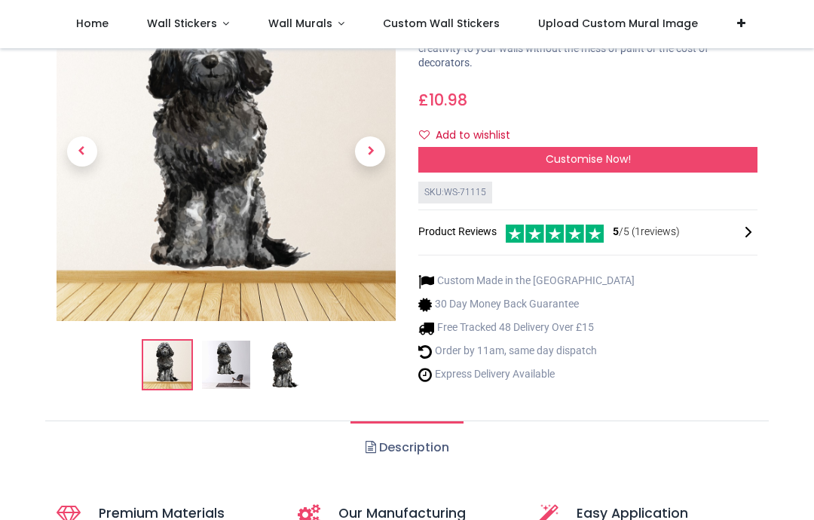
click at [374, 167] on span "Next" at bounding box center [370, 151] width 30 height 30
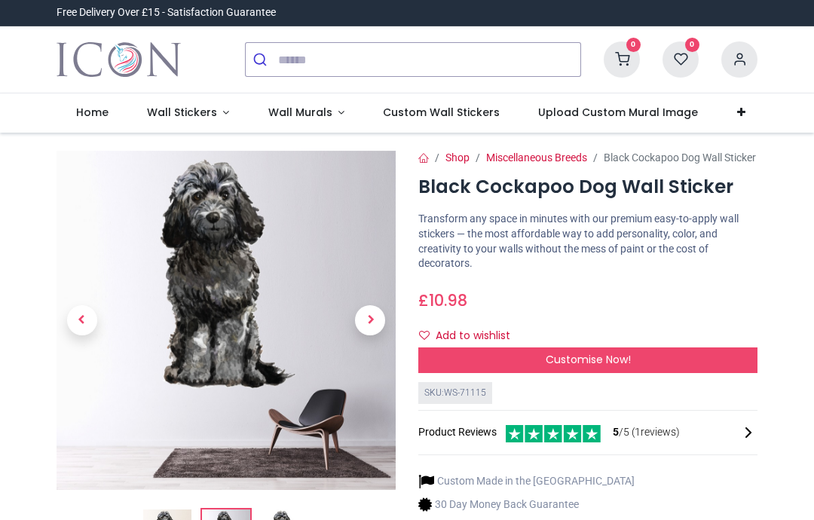
click at [627, 367] on span "Customise Now!" at bounding box center [588, 359] width 85 height 15
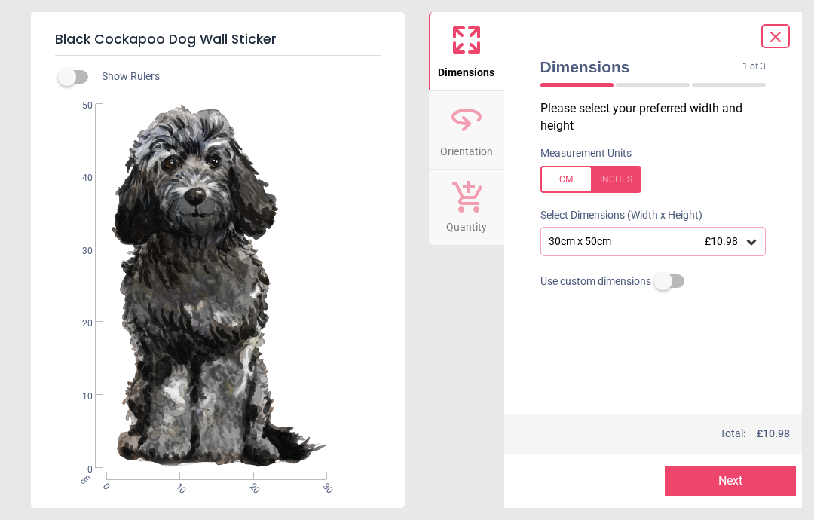
click at [759, 240] on div "30cm x 50cm £10.98" at bounding box center [654, 241] width 226 height 29
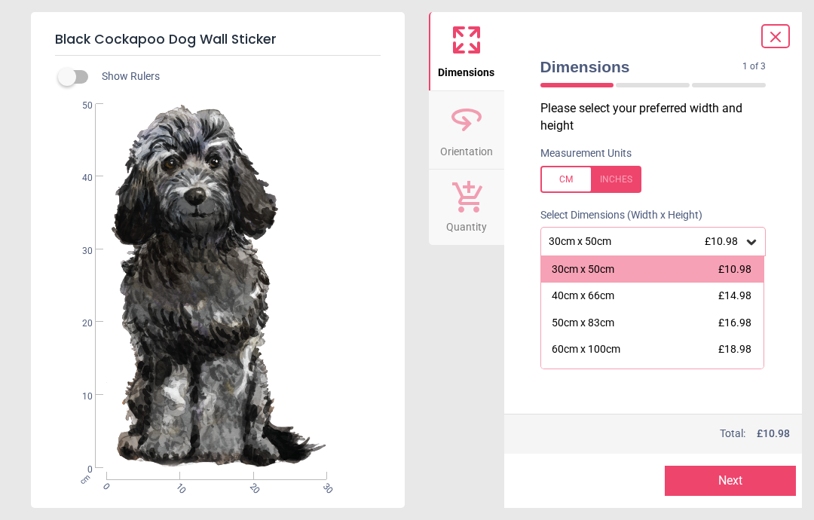
click at [807, 127] on div "Black Cockapoo Dog Wall Sticker Show Rulers cm 0 10 20 30 0 10 20 30 40 50 Dime…" at bounding box center [407, 260] width 814 height 520
click at [773, 55] on div "Dimensions 1 of 3 1 of 4" at bounding box center [654, 74] width 250 height 52
click at [771, 44] on icon at bounding box center [776, 37] width 18 height 18
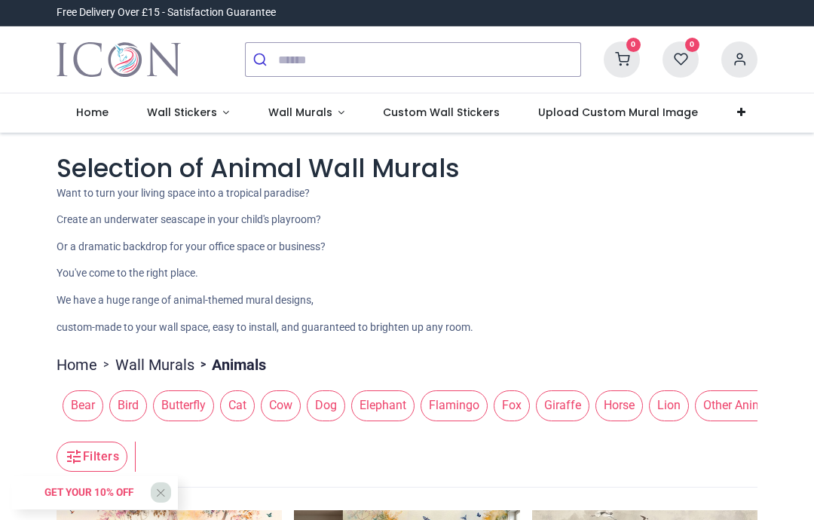
click at [336, 112] on link "Wall Murals" at bounding box center [306, 113] width 115 height 39
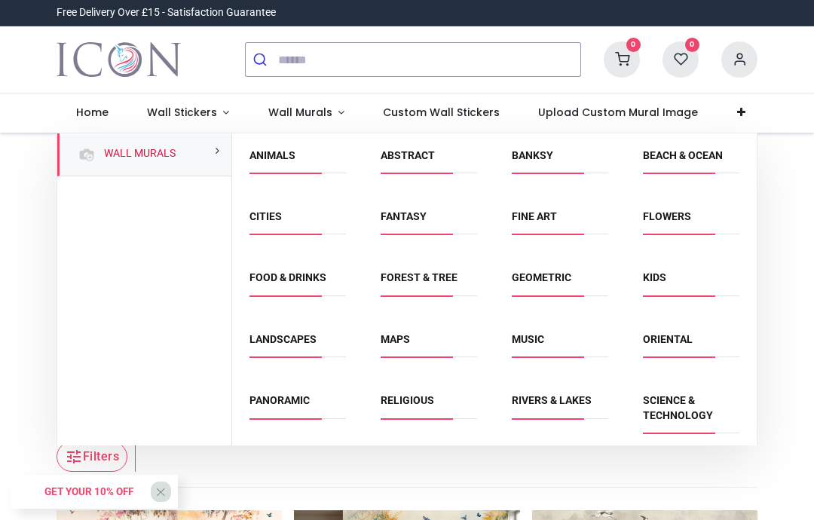
click at [296, 159] on link "Animals" at bounding box center [273, 155] width 46 height 12
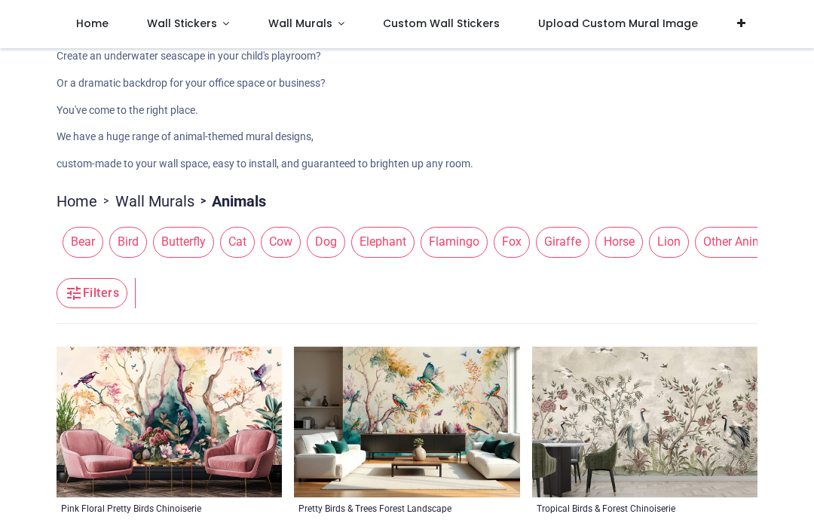
scroll to position [66, 0]
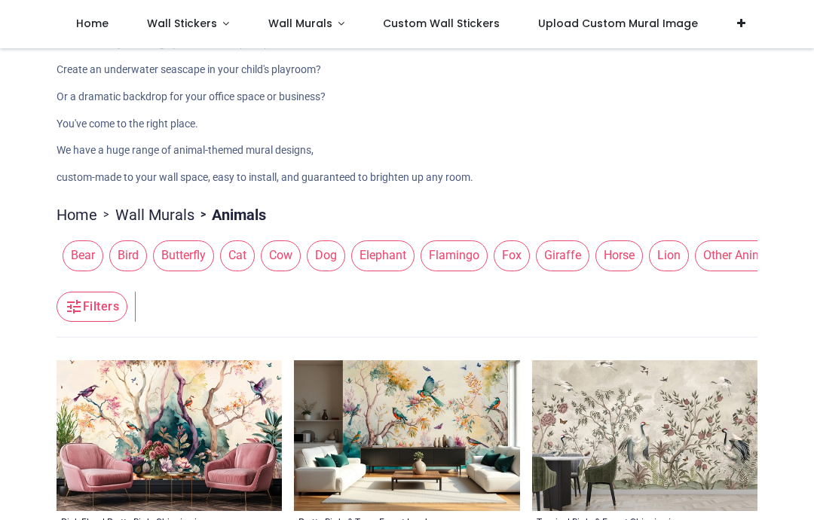
click at [340, 254] on span "Dog" at bounding box center [326, 256] width 38 height 30
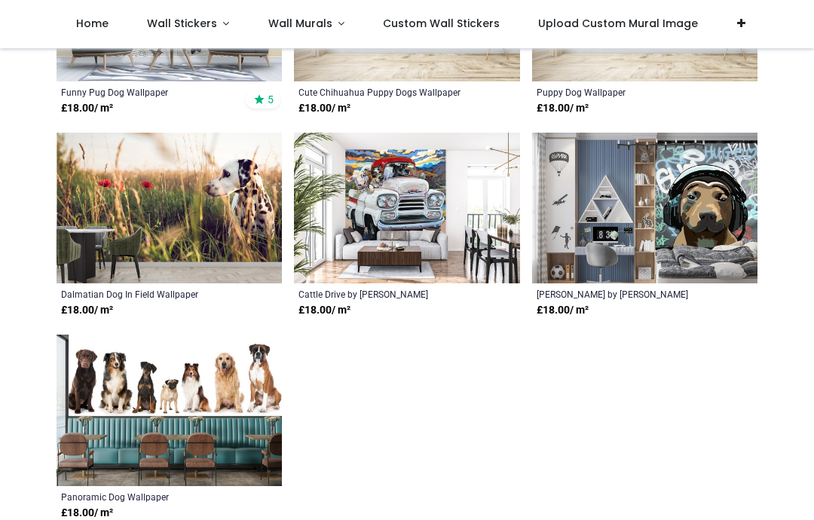
scroll to position [1914, 0]
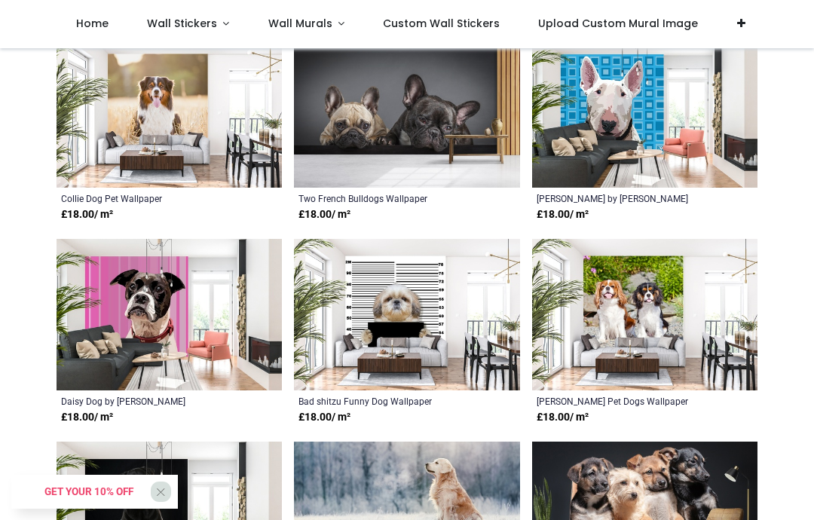
scroll to position [1194, 0]
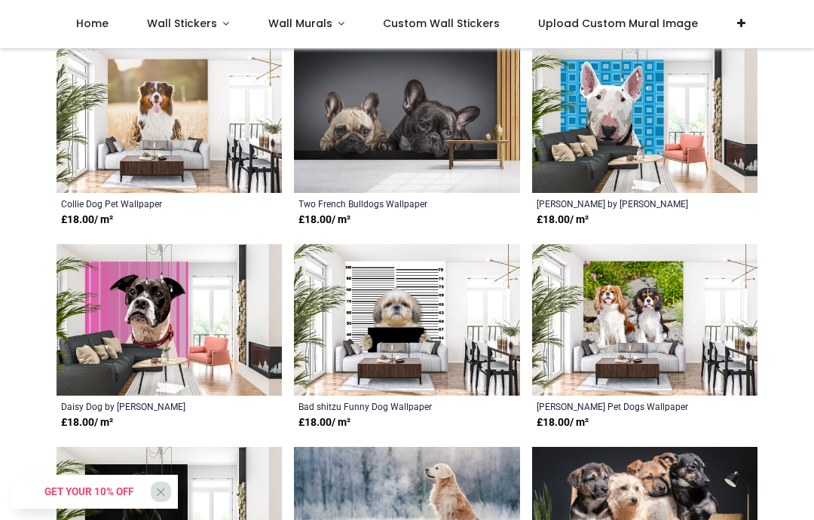
click at [198, 17] on span "Wall Stickers" at bounding box center [182, 23] width 70 height 15
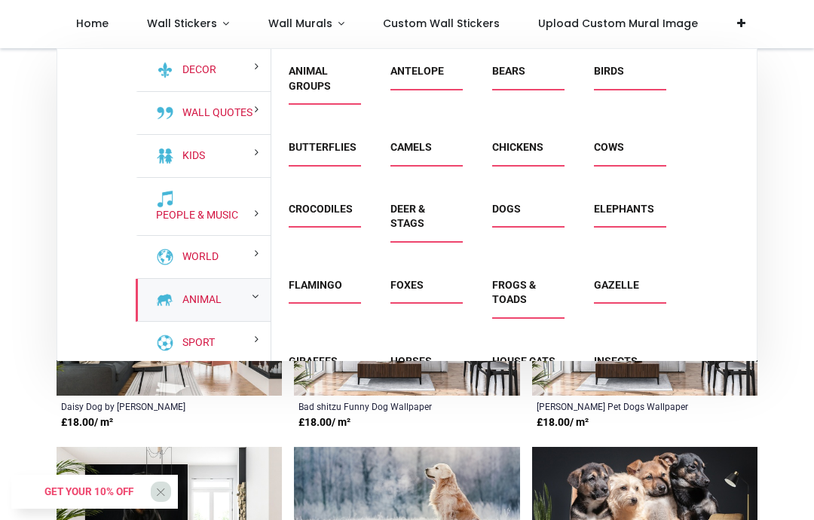
click at [243, 292] on div "Animal" at bounding box center [203, 300] width 135 height 43
click at [521, 212] on link "Dogs" at bounding box center [506, 209] width 29 height 12
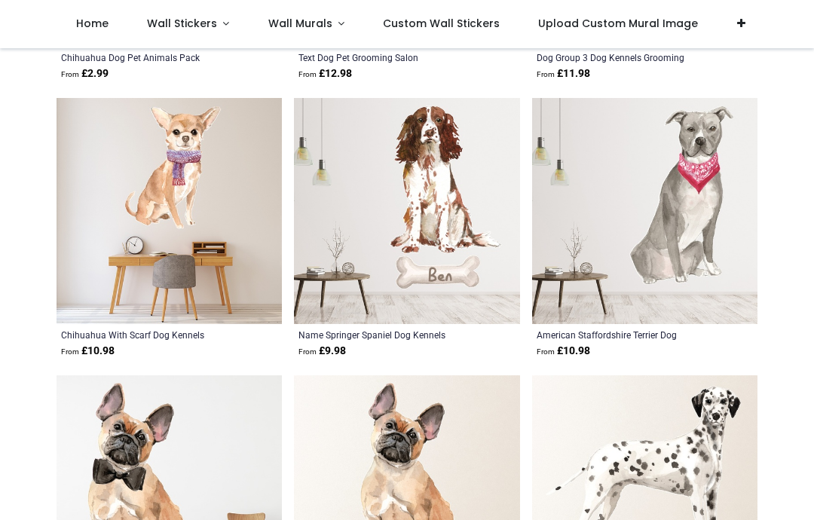
scroll to position [1650, 0]
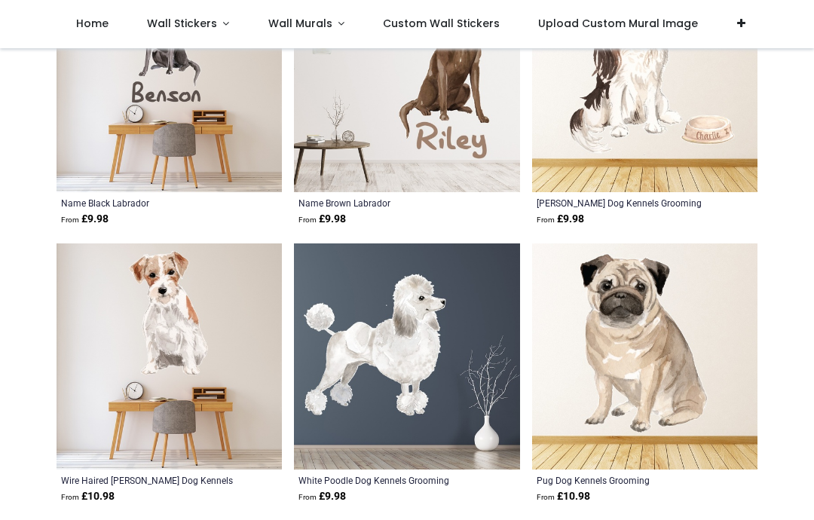
scroll to position [4826, 0]
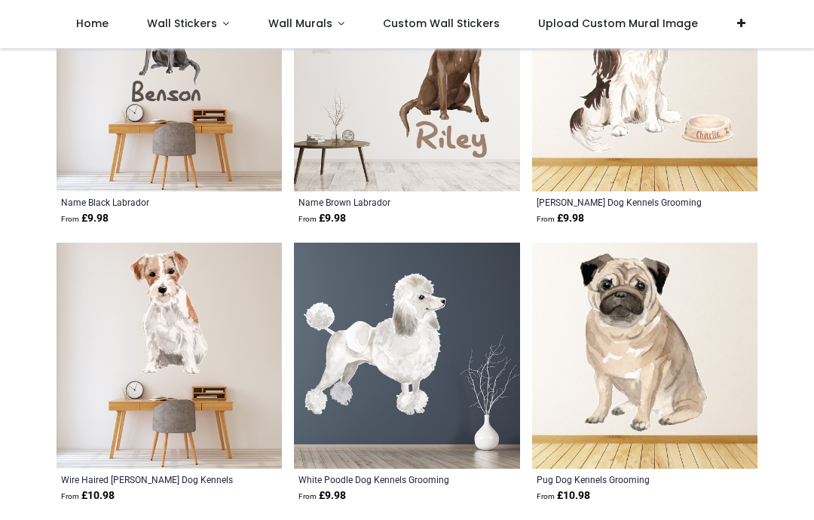
click at [630, 151] on img at bounding box center [644, 78] width 225 height 225
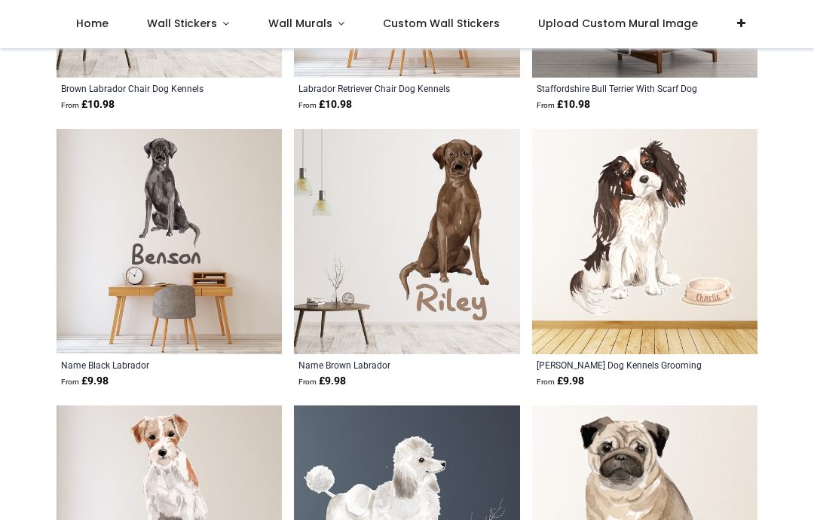
scroll to position [4656, 0]
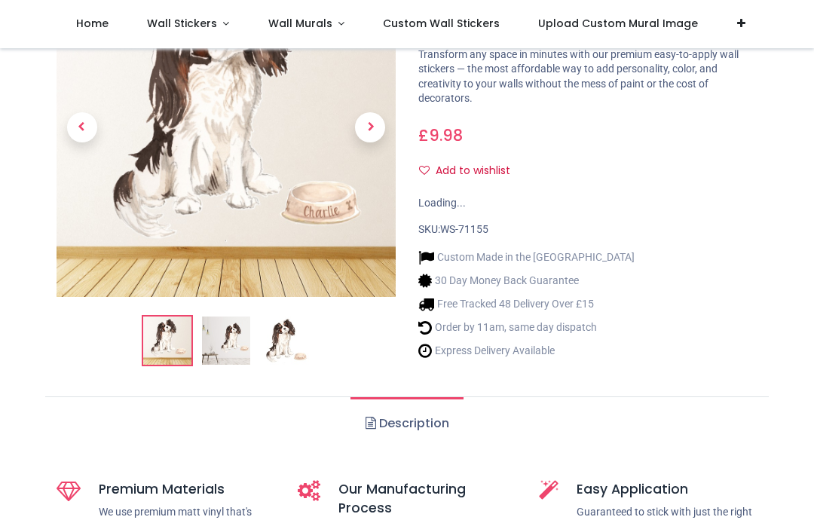
scroll to position [136, 0]
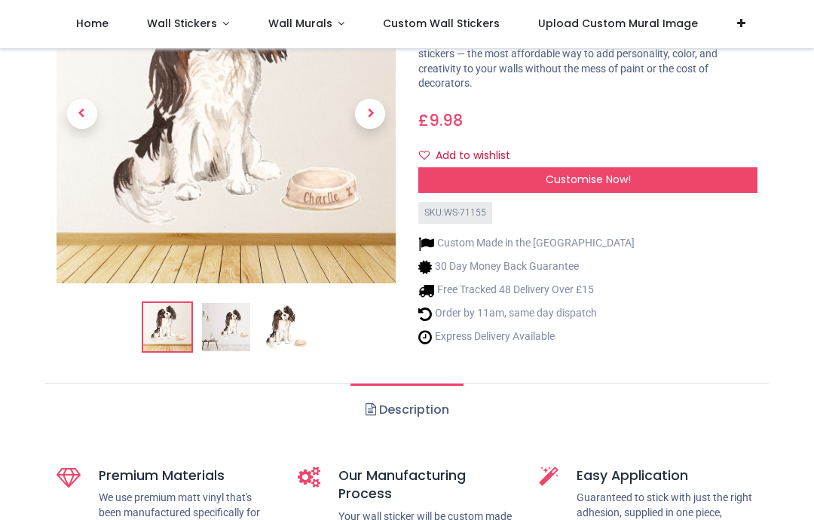
click at [645, 184] on div "Customise Now!" at bounding box center [588, 180] width 339 height 26
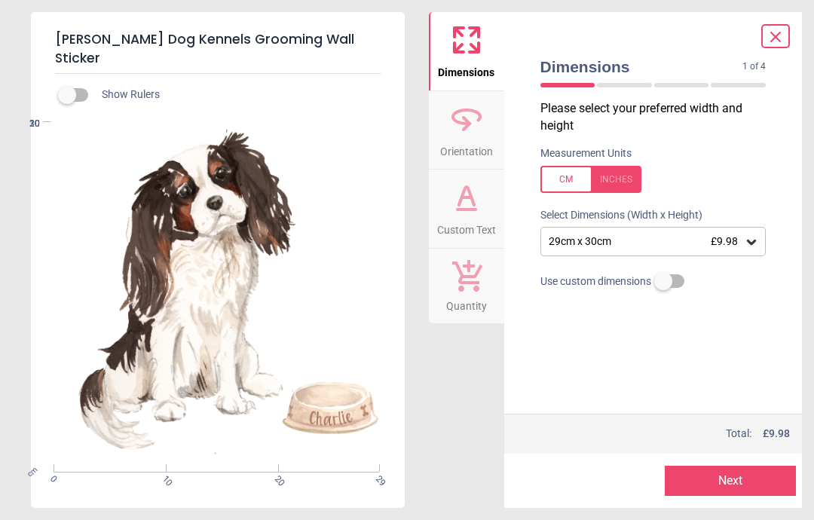
click at [643, 241] on div "29cm x 30cm £9.98" at bounding box center [646, 241] width 198 height 13
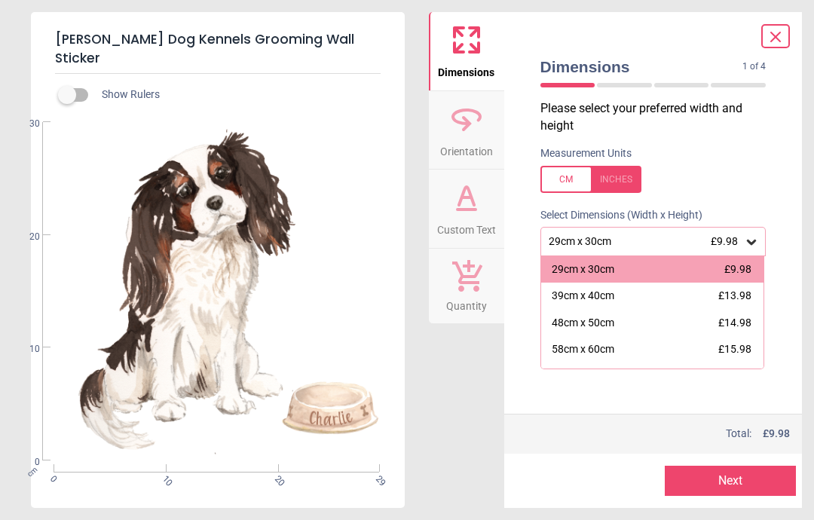
scroll to position [0, 0]
click at [734, 173] on label at bounding box center [654, 179] width 226 height 27
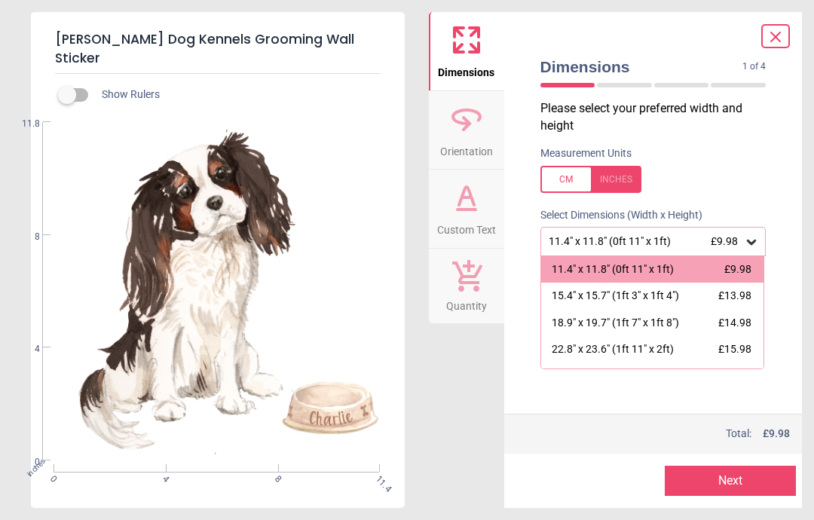
click at [780, 43] on icon at bounding box center [776, 37] width 18 height 18
